Goal: Check status: Check status

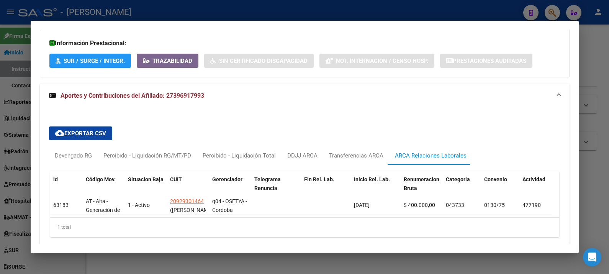
scroll to position [366, 0]
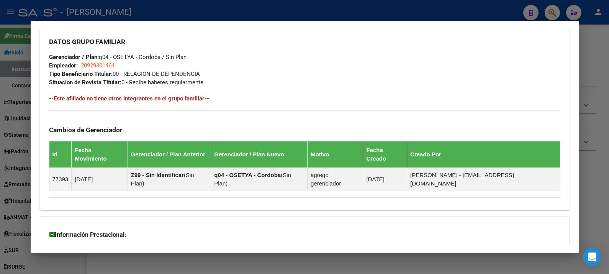
click at [600, 76] on div at bounding box center [304, 137] width 609 height 274
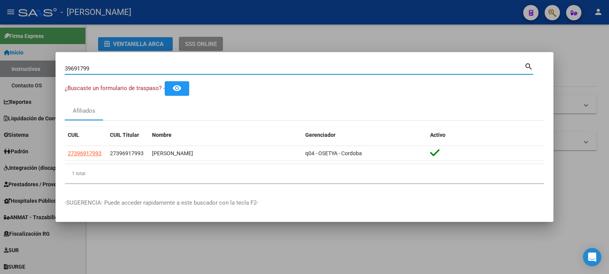
click at [358, 69] on input "39691799" at bounding box center [295, 68] width 460 height 7
paste input "59867288"
click at [242, 69] on input "59867288" at bounding box center [295, 68] width 460 height 7
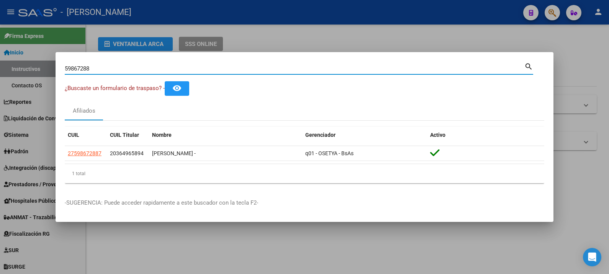
click at [242, 69] on input "59867288" at bounding box center [295, 68] width 460 height 7
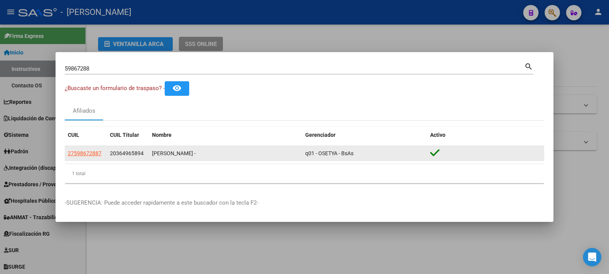
click at [131, 153] on span "20364965894" at bounding box center [127, 153] width 34 height 6
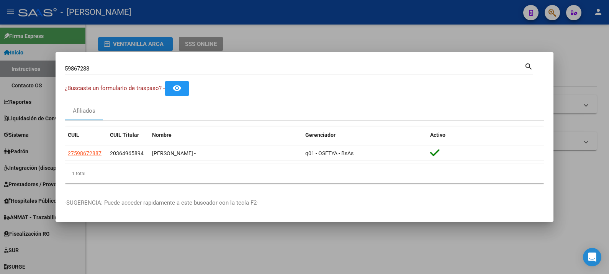
copy span "20364965894"
click at [154, 72] on div "59867288 Buscar (apellido, dni, [PERSON_NAME], nro traspaso, cuit, obra social)" at bounding box center [295, 68] width 460 height 11
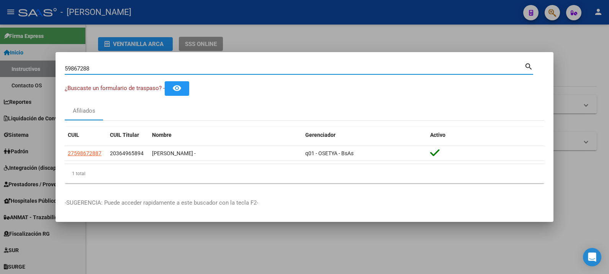
click at [154, 71] on input "59867288" at bounding box center [295, 68] width 460 height 7
paste input "20364965894"
type input "20364965894"
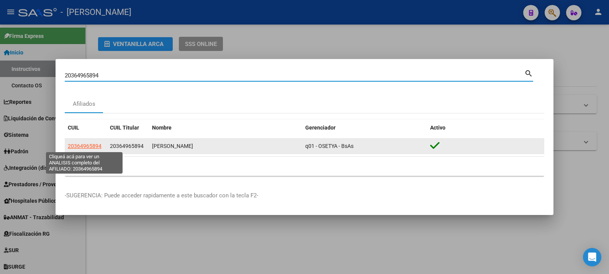
click at [92, 147] on span "20364965894" at bounding box center [85, 146] width 34 height 6
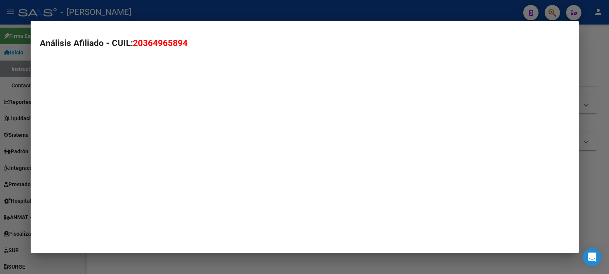
type textarea "20364965894"
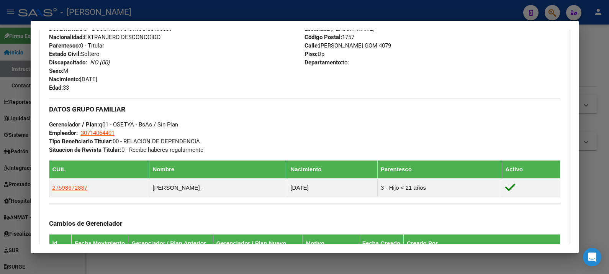
scroll to position [440, 0]
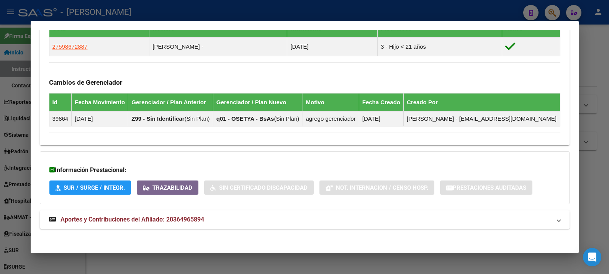
click at [397, 215] on mat-panel-title "Aportes y Contribuciones del Afiliado: 20364965894" at bounding box center [300, 219] width 502 height 9
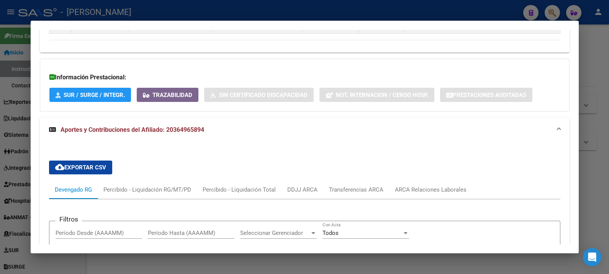
scroll to position [580, 0]
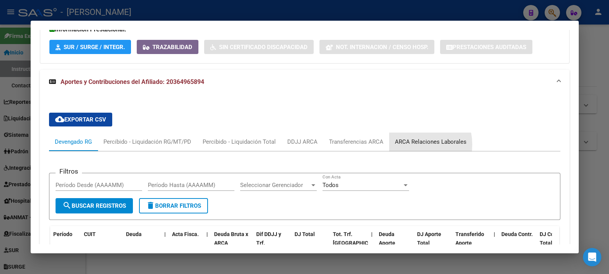
click at [412, 143] on div "ARCA Relaciones Laborales" at bounding box center [431, 142] width 72 height 8
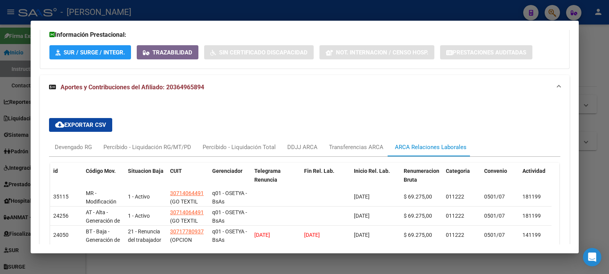
scroll to position [622, 0]
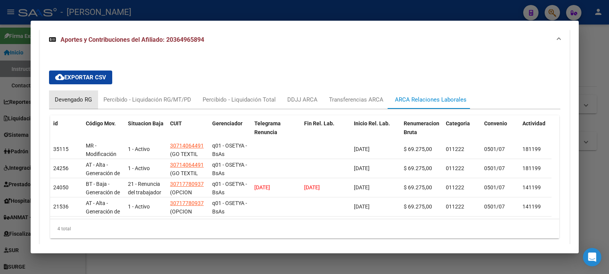
click at [75, 97] on div "Devengado RG" at bounding box center [73, 99] width 37 height 8
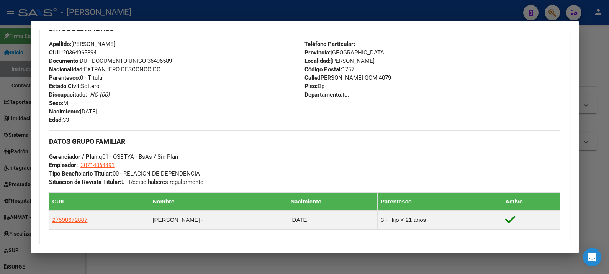
scroll to position [240, 0]
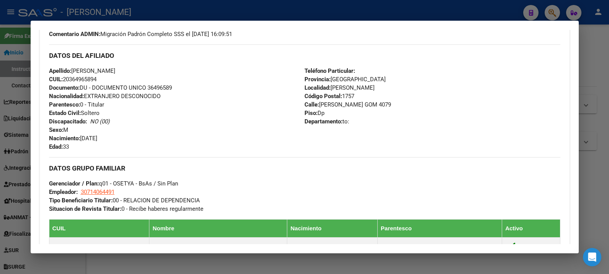
click at [594, 64] on div at bounding box center [304, 137] width 609 height 274
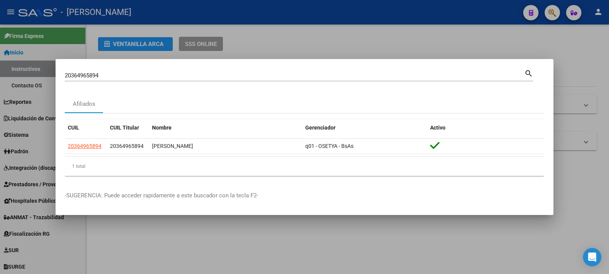
click at [300, 75] on input "20364965894" at bounding box center [295, 75] width 460 height 7
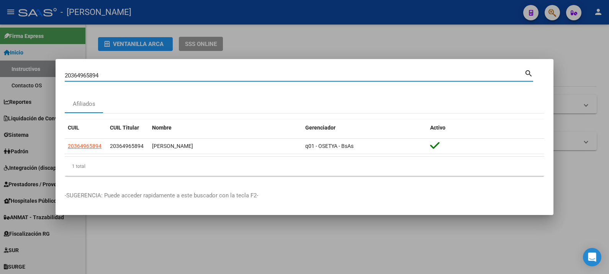
click at [300, 75] on input "20364965894" at bounding box center [295, 75] width 460 height 7
paste input "9426613"
type input "29426613"
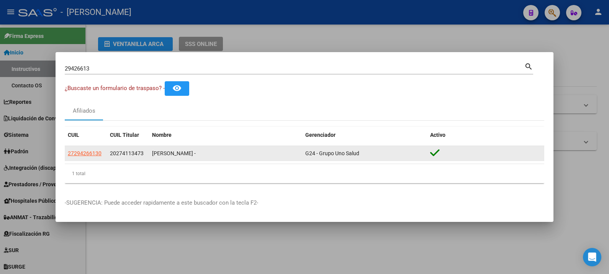
drag, startPoint x: 226, startPoint y: 154, endPoint x: 153, endPoint y: 153, distance: 74.0
click at [153, 156] on div "[PERSON_NAME] -" at bounding box center [225, 153] width 147 height 9
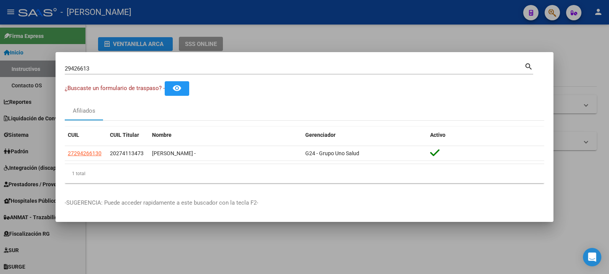
copy div "[PERSON_NAME]"
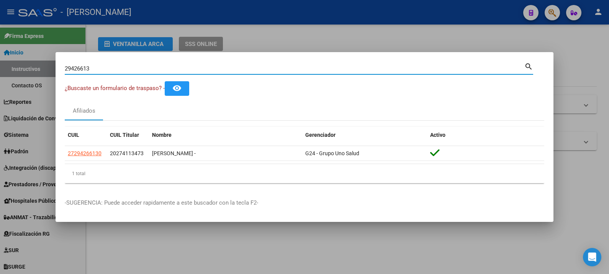
click at [86, 69] on input "29426613" at bounding box center [295, 68] width 460 height 7
